Goal: Transaction & Acquisition: Download file/media

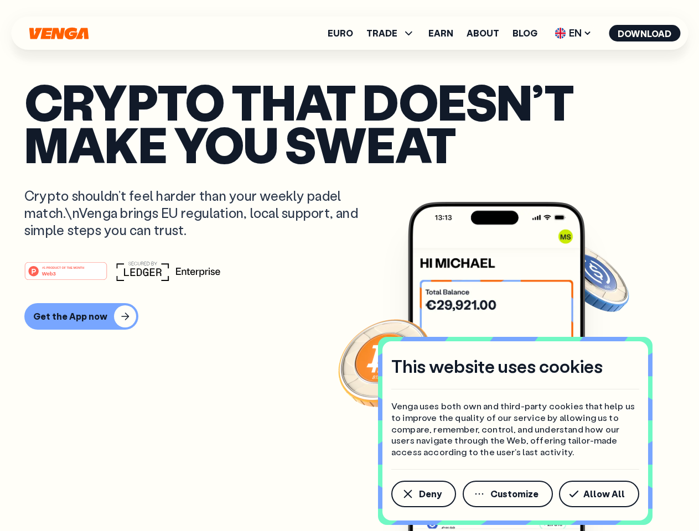
click at [349, 266] on div "#1 PRODUCT OF THE MONTH Web3" at bounding box center [349, 271] width 650 height 20
click at [423, 494] on span "Deny" at bounding box center [430, 494] width 23 height 9
click at [508, 494] on img at bounding box center [496, 387] width 177 height 371
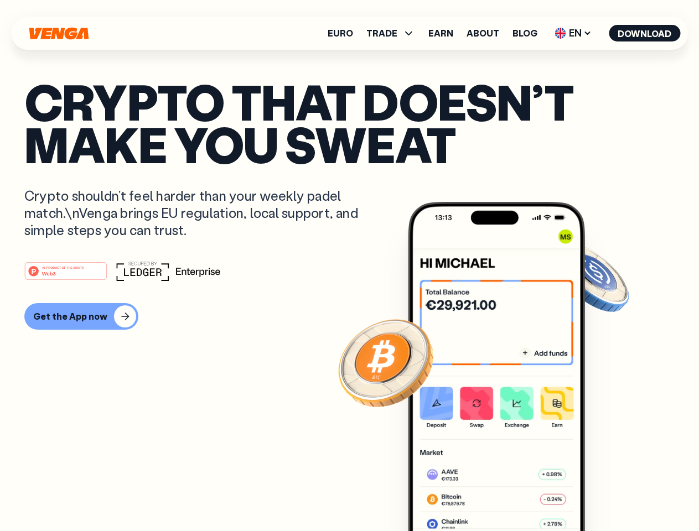
click at [601, 494] on article "Crypto that doesn’t make you sweat Crypto shouldn’t feel harder than your weekl…" at bounding box center [349, 287] width 650 height 415
click at [394, 33] on span "TRADE" at bounding box center [381, 33] width 31 height 9
click at [573, 33] on span "EN" at bounding box center [573, 33] width 45 height 18
click at [645, 33] on button "Download" at bounding box center [644, 33] width 71 height 17
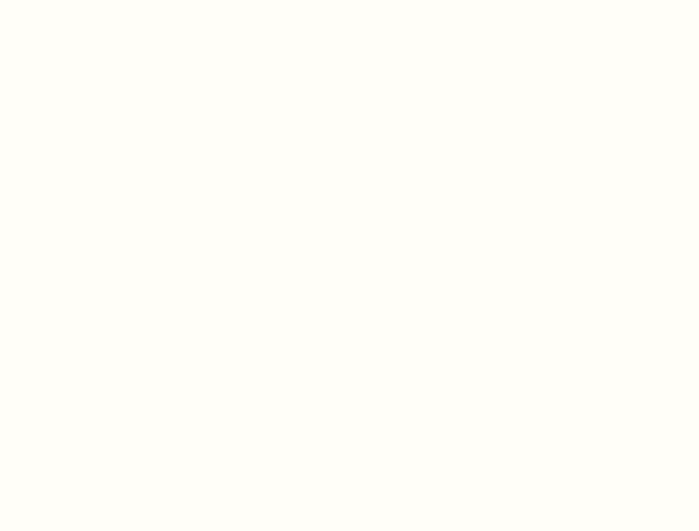
click at [349, 0] on html "This website uses cookies Venga uses both own and third-party cookies that help…" at bounding box center [349, 0] width 699 height 0
click at [80, 0] on html "This website uses cookies Venga uses both own and third-party cookies that help…" at bounding box center [349, 0] width 699 height 0
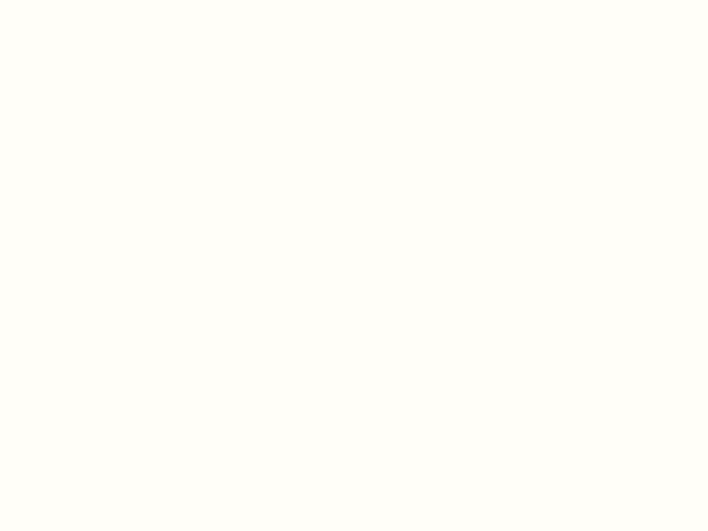
click at [68, 0] on html "This website uses cookies Venga uses both own and third-party cookies that help…" at bounding box center [354, 0] width 708 height 0
